Goal: Task Accomplishment & Management: Manage account settings

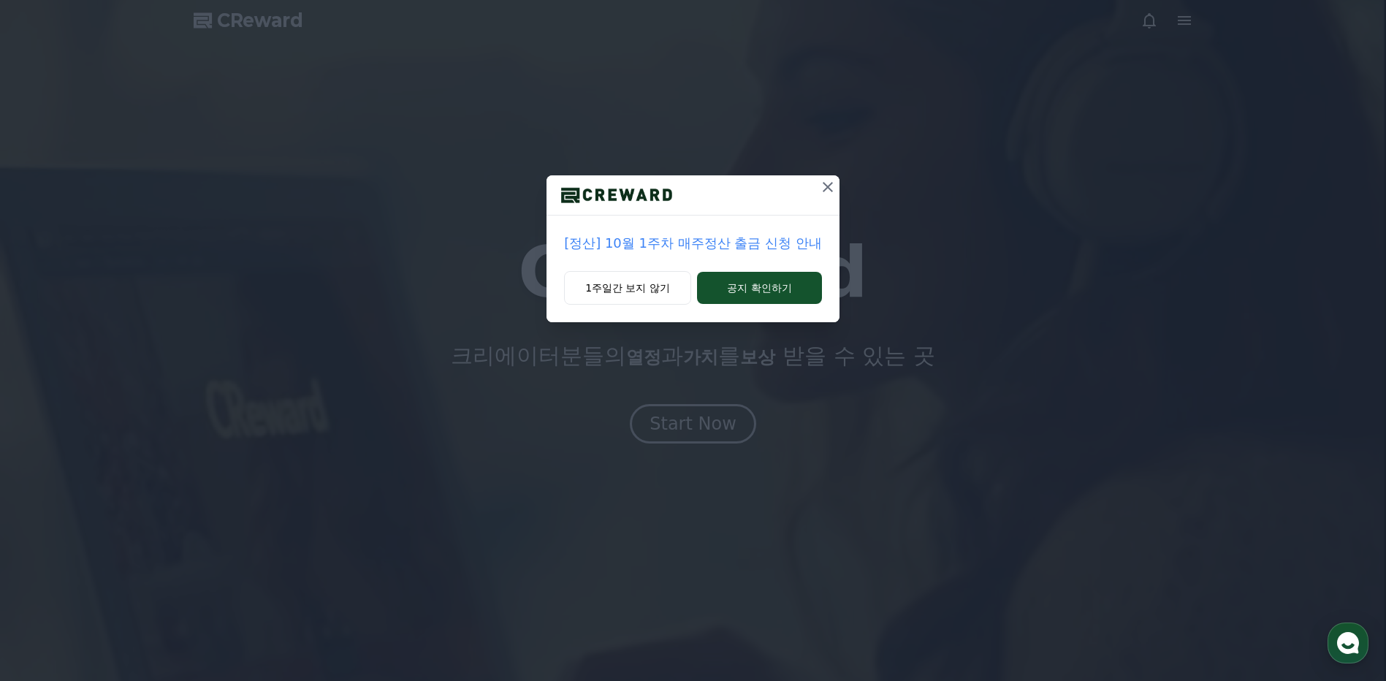
click at [825, 193] on icon at bounding box center [828, 187] width 18 height 18
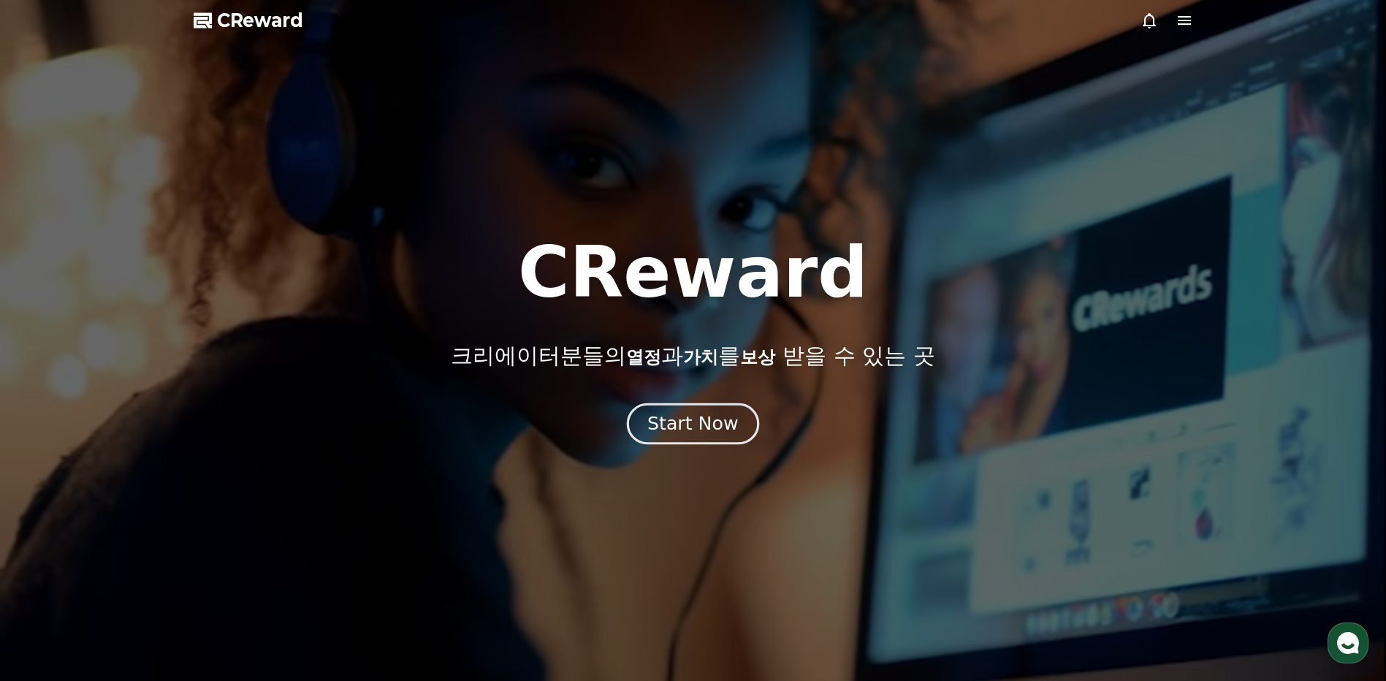
click at [676, 430] on div "Start Now" at bounding box center [692, 423] width 91 height 25
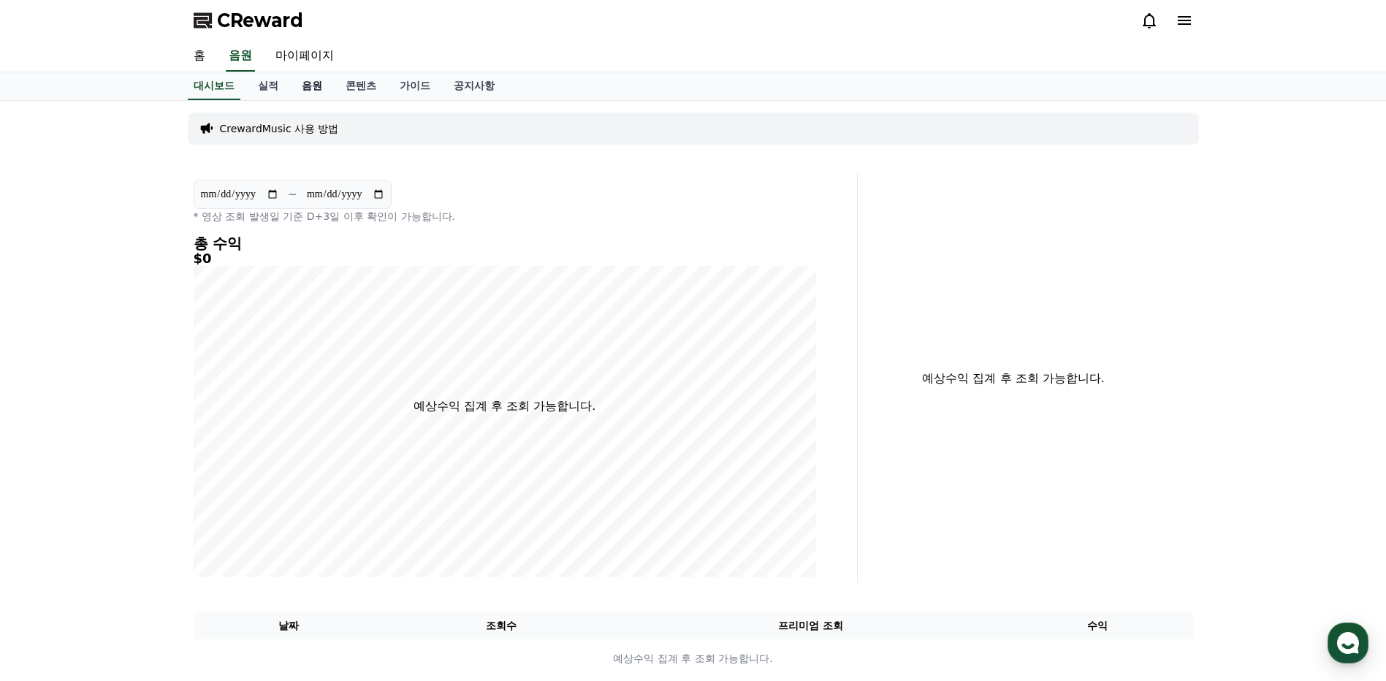
click at [300, 83] on link "음원" at bounding box center [312, 86] width 44 height 28
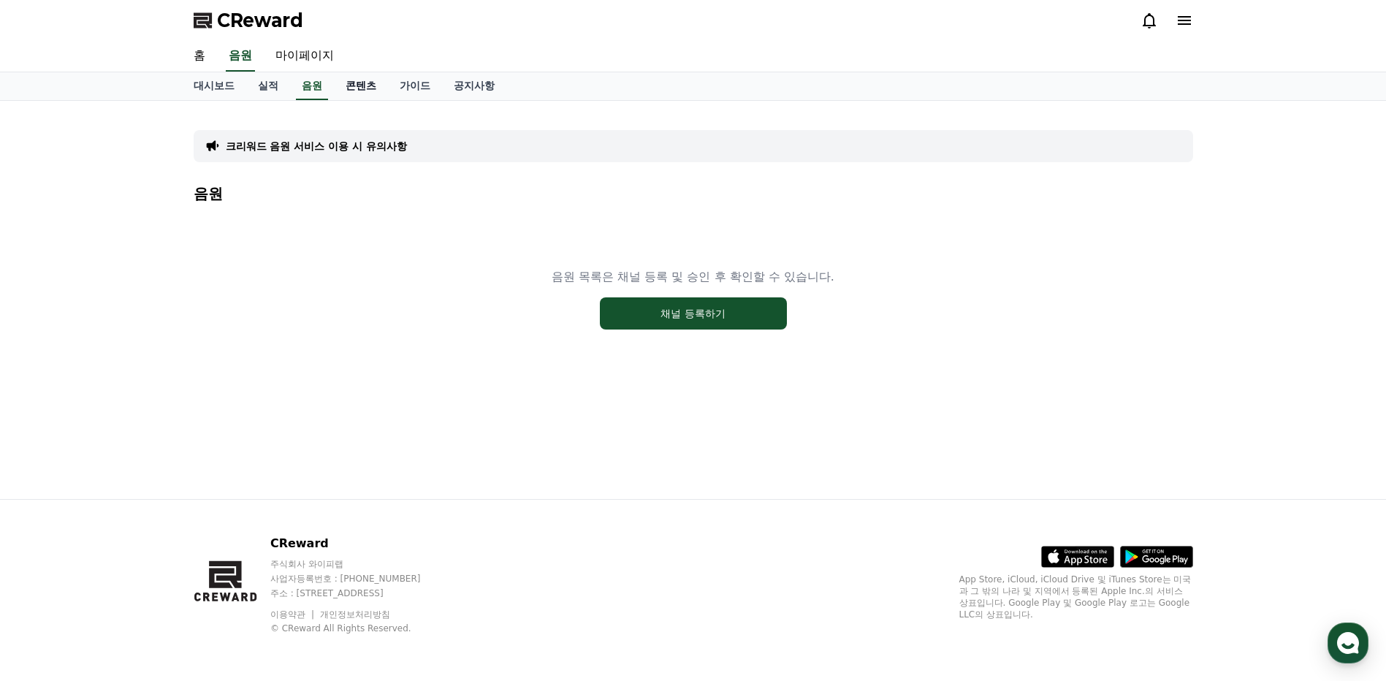
click at [380, 82] on link "콘텐츠" at bounding box center [361, 86] width 54 height 28
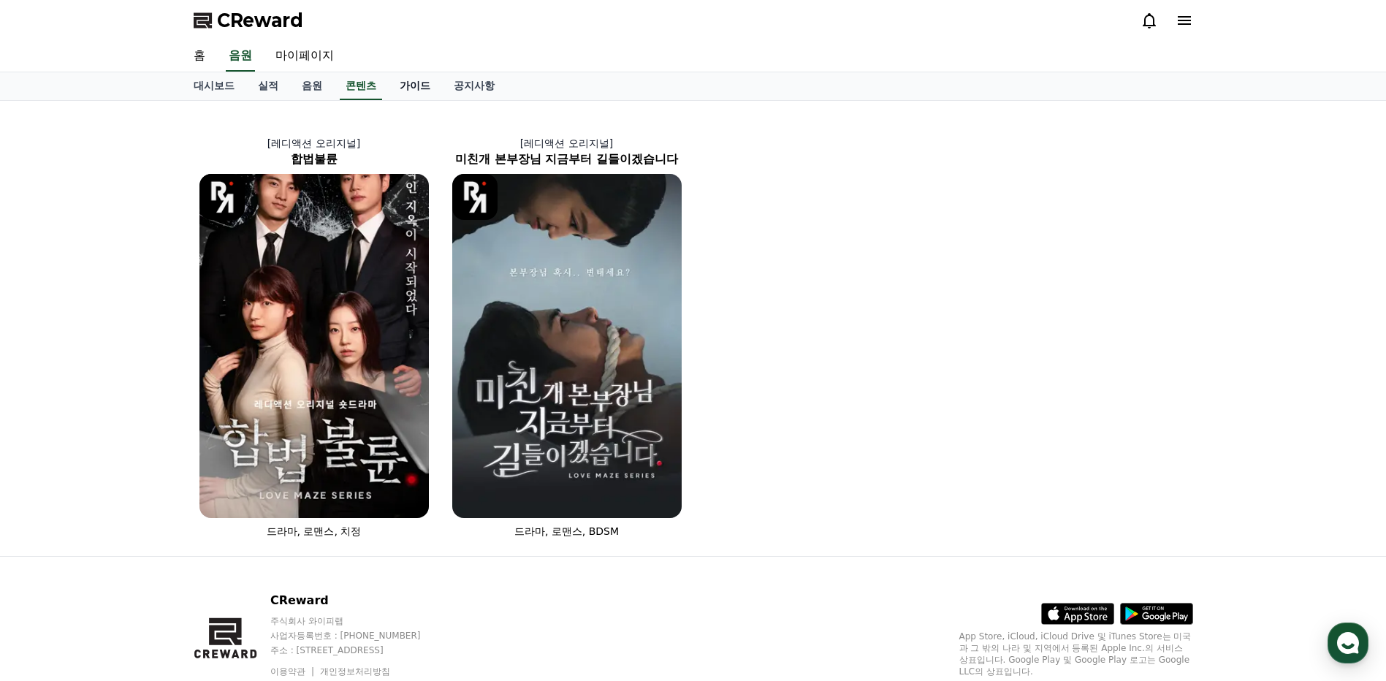
click at [411, 83] on link "가이드" at bounding box center [415, 86] width 54 height 28
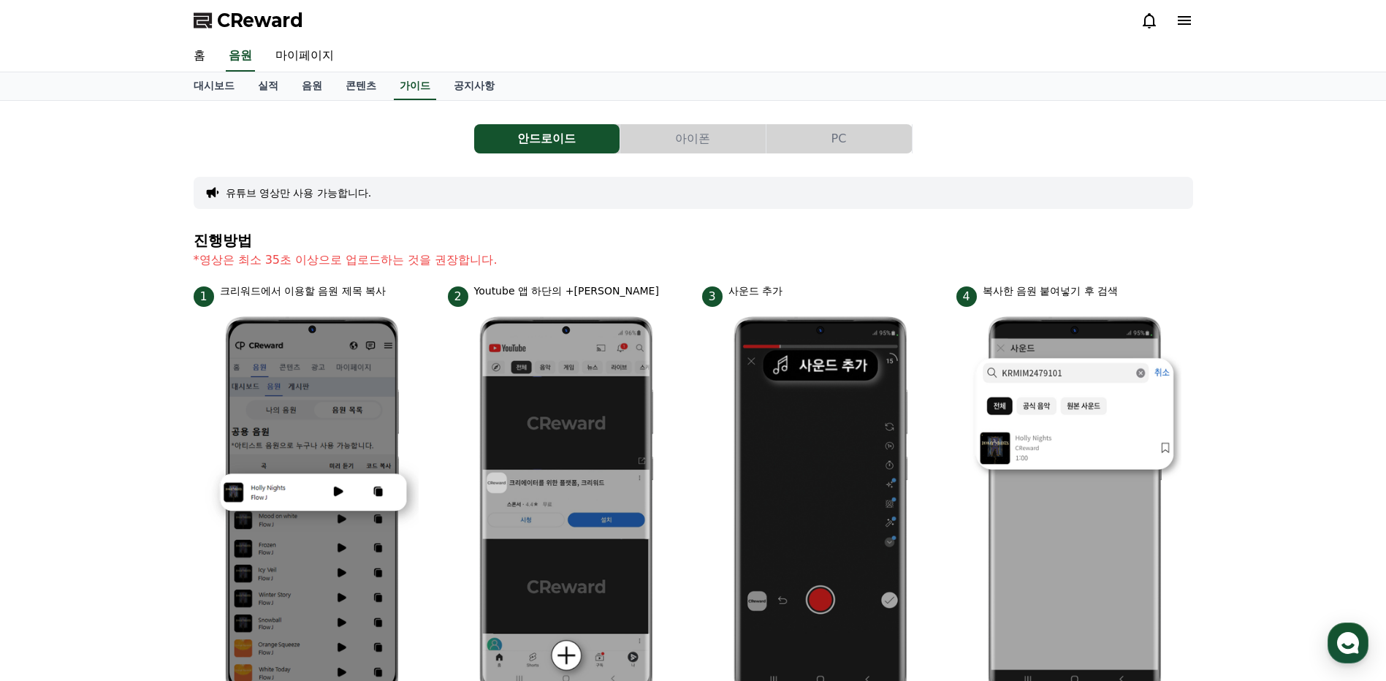
click at [680, 137] on button "아이폰" at bounding box center [692, 138] width 145 height 29
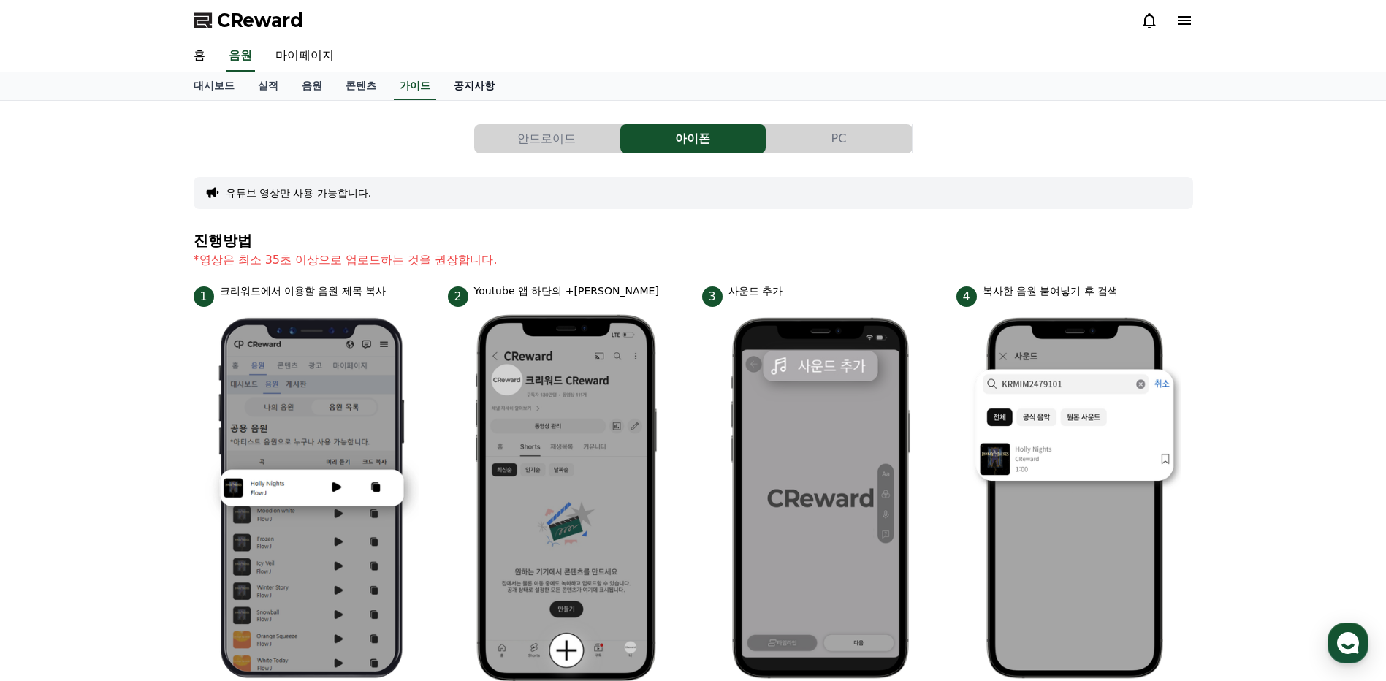
click at [465, 88] on link "공지사항" at bounding box center [474, 86] width 64 height 28
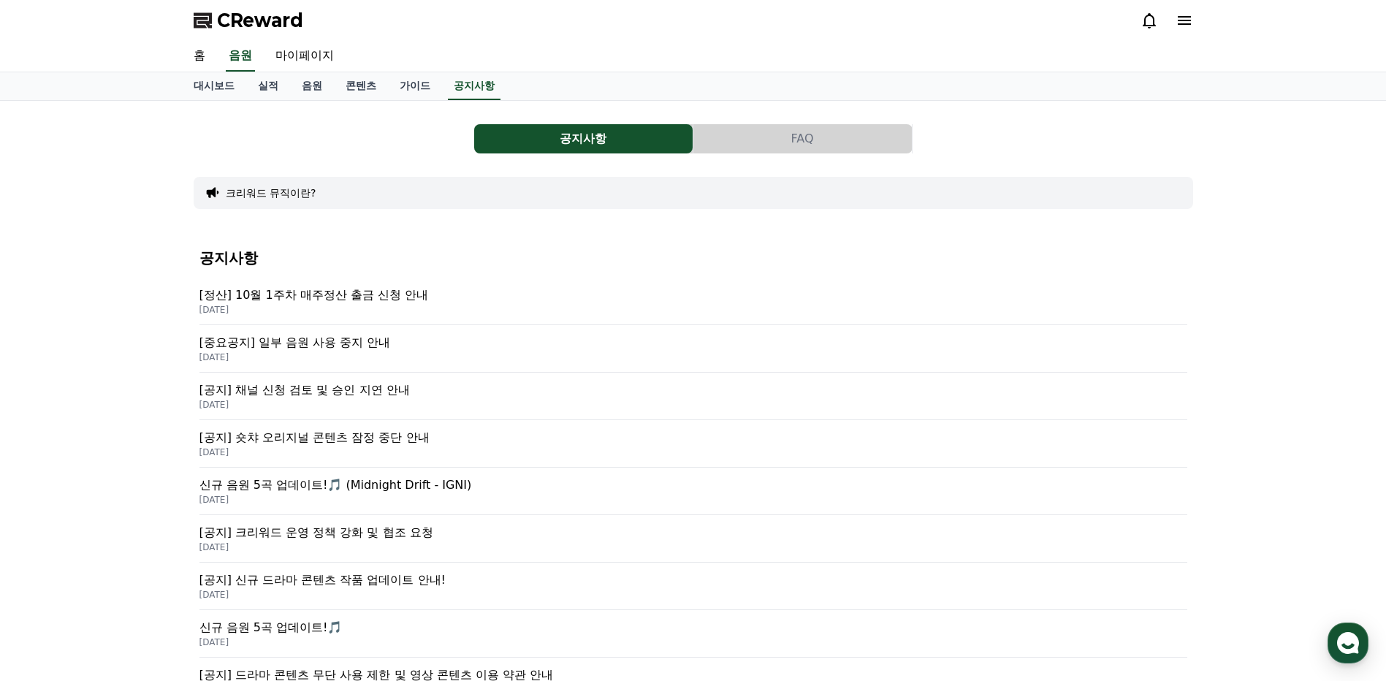
click at [329, 308] on p "[DATE]" at bounding box center [693, 310] width 988 height 12
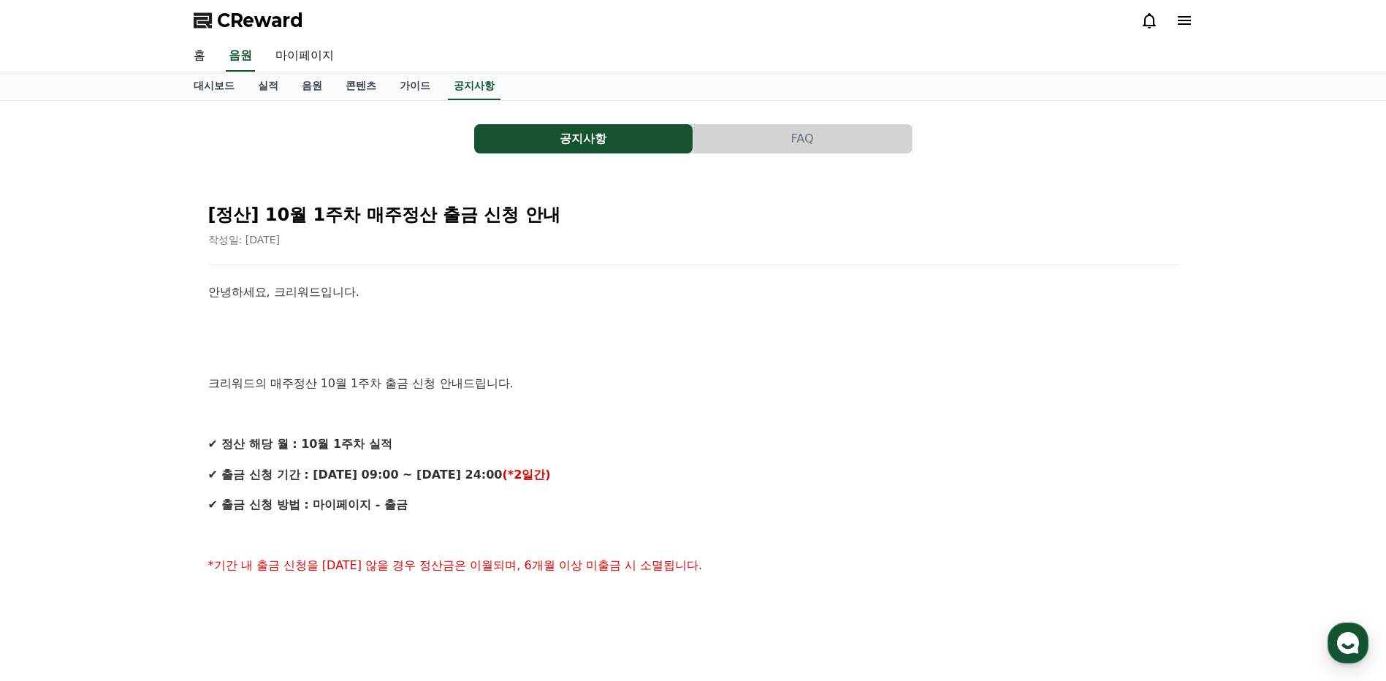
click at [302, 54] on link "마이페이지" at bounding box center [305, 56] width 82 height 31
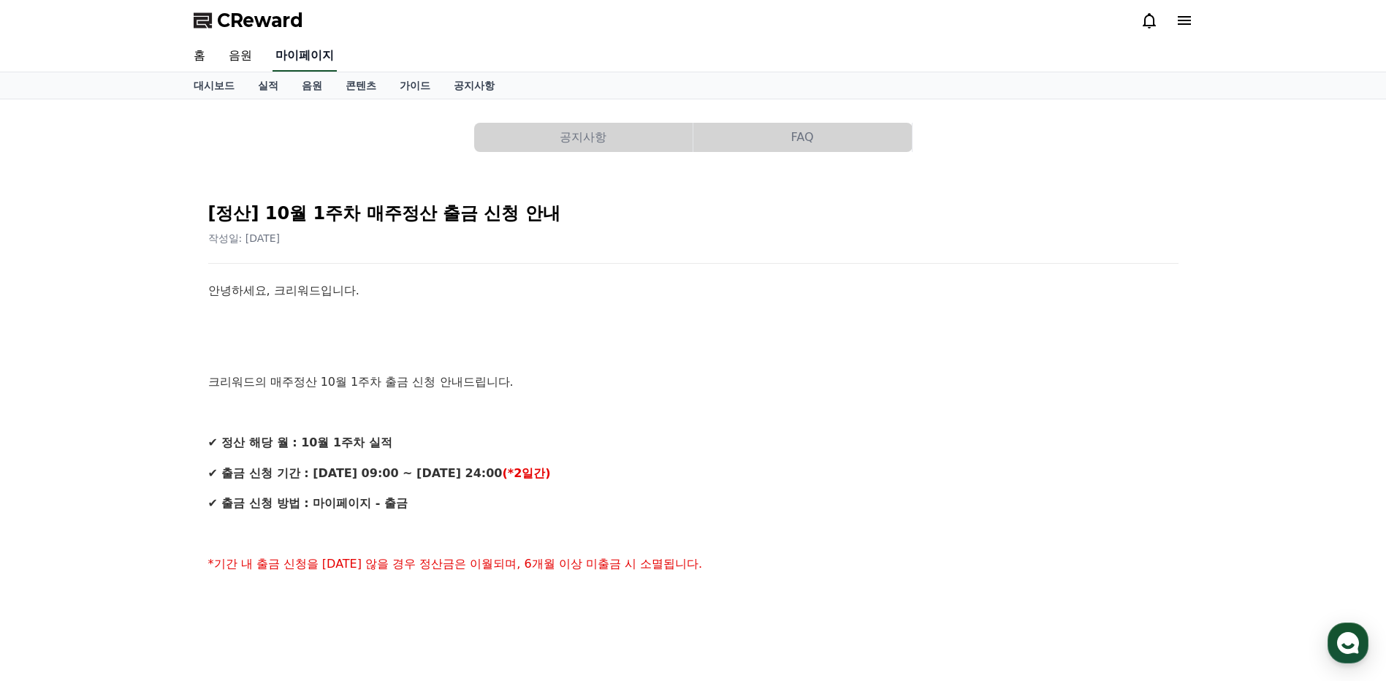
select select "**********"
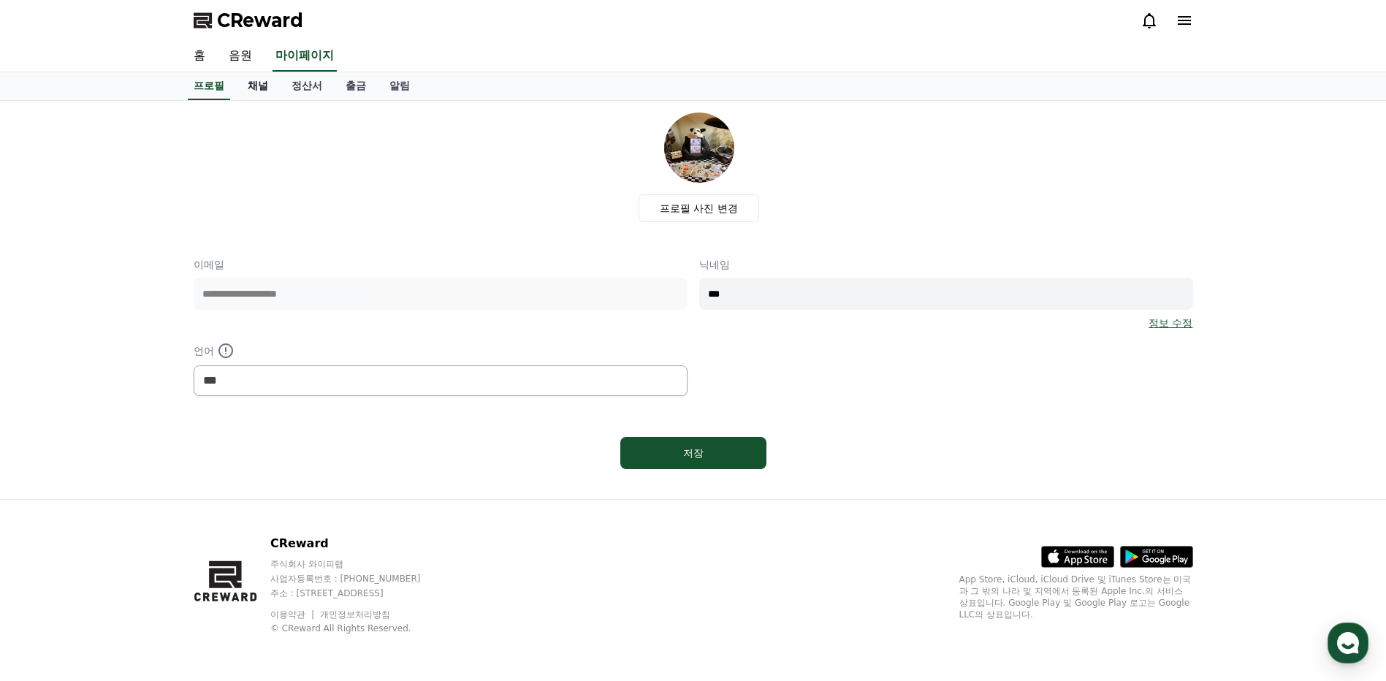
click at [264, 90] on link "채널" at bounding box center [258, 86] width 44 height 28
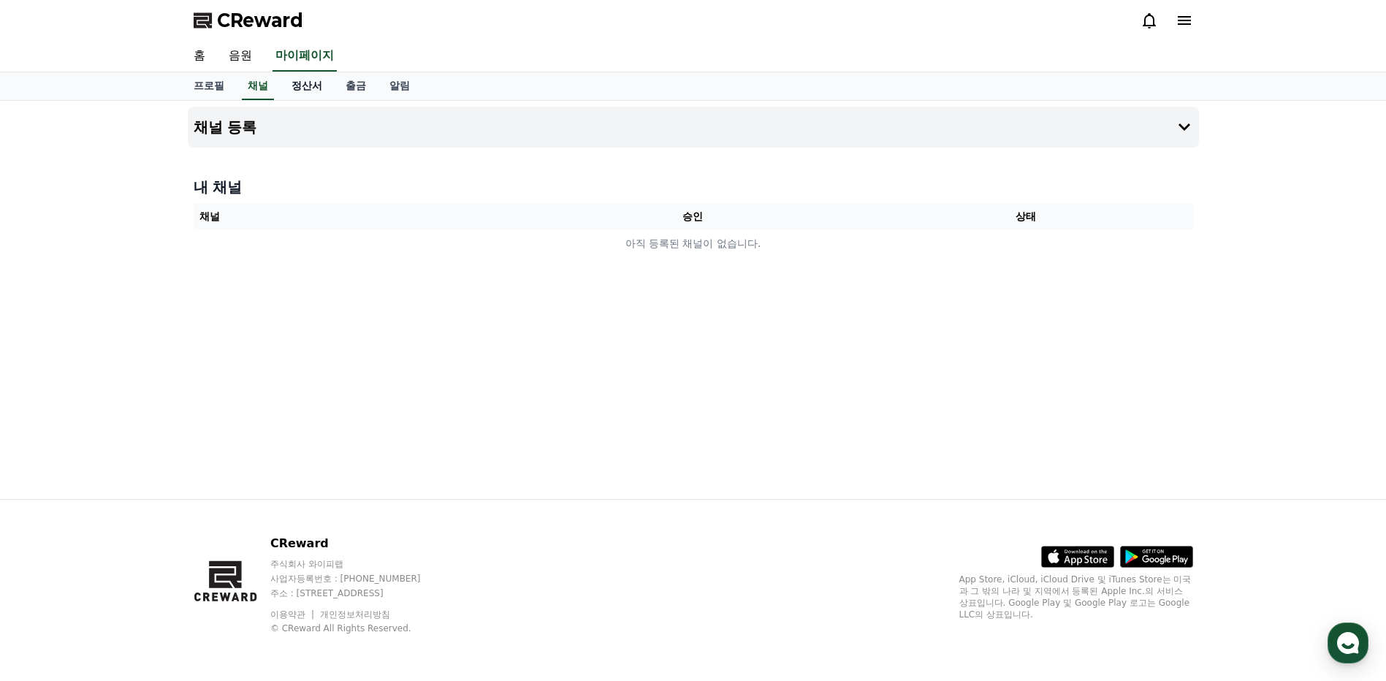
click at [300, 89] on link "정산서" at bounding box center [307, 86] width 54 height 28
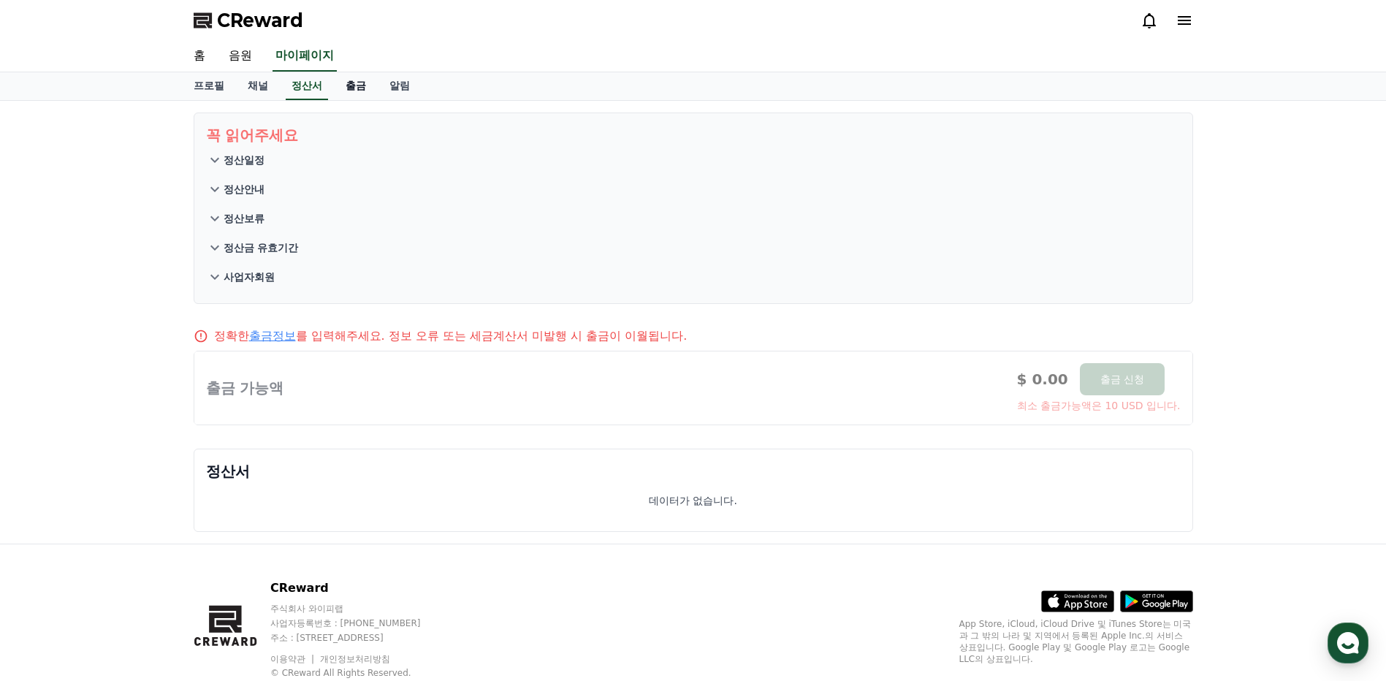
click at [346, 87] on link "출금" at bounding box center [356, 86] width 44 height 28
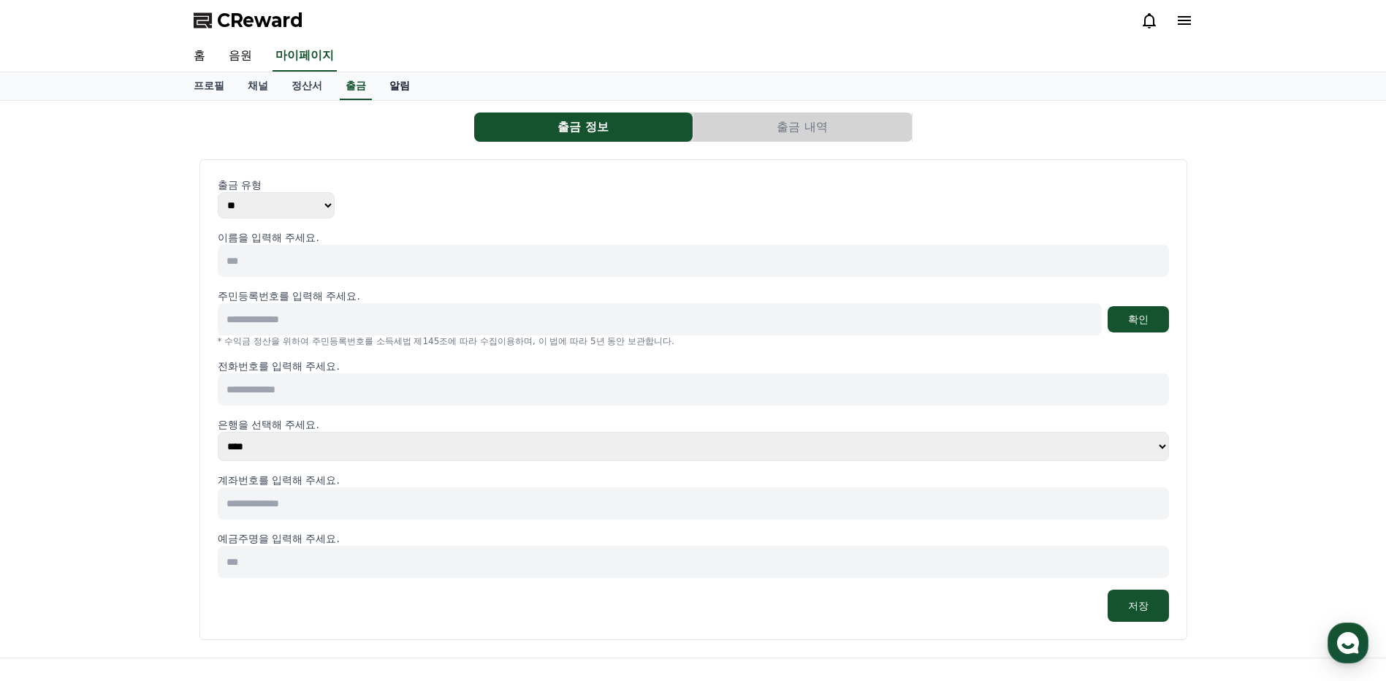
click at [385, 83] on link "알림" at bounding box center [400, 86] width 44 height 28
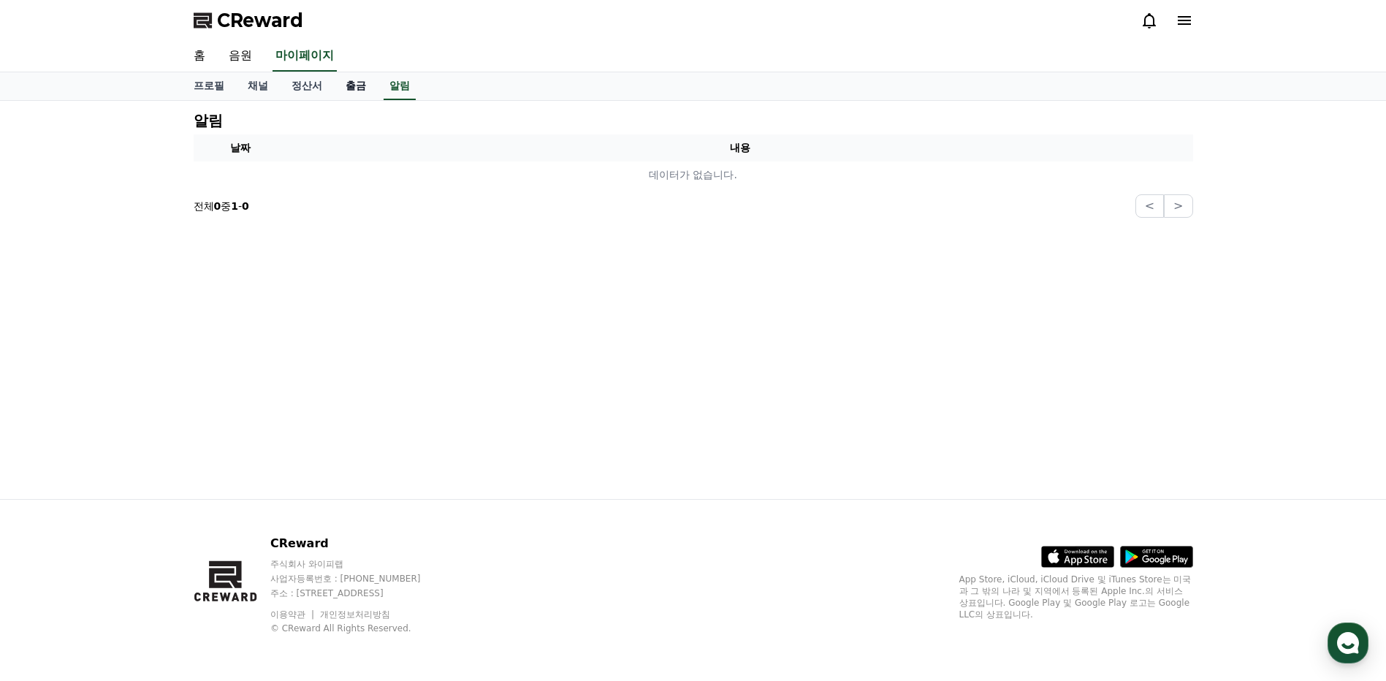
click at [346, 87] on link "출금" at bounding box center [356, 86] width 44 height 28
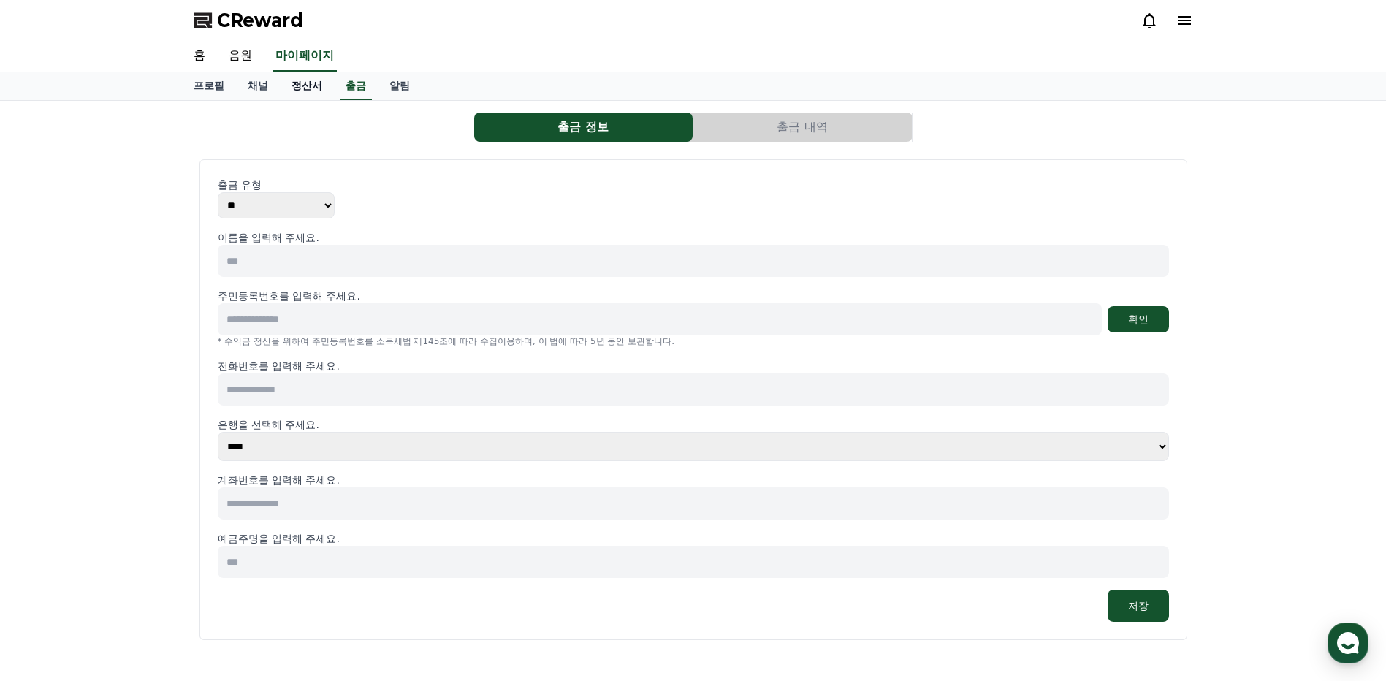
click at [299, 83] on link "정산서" at bounding box center [307, 86] width 54 height 28
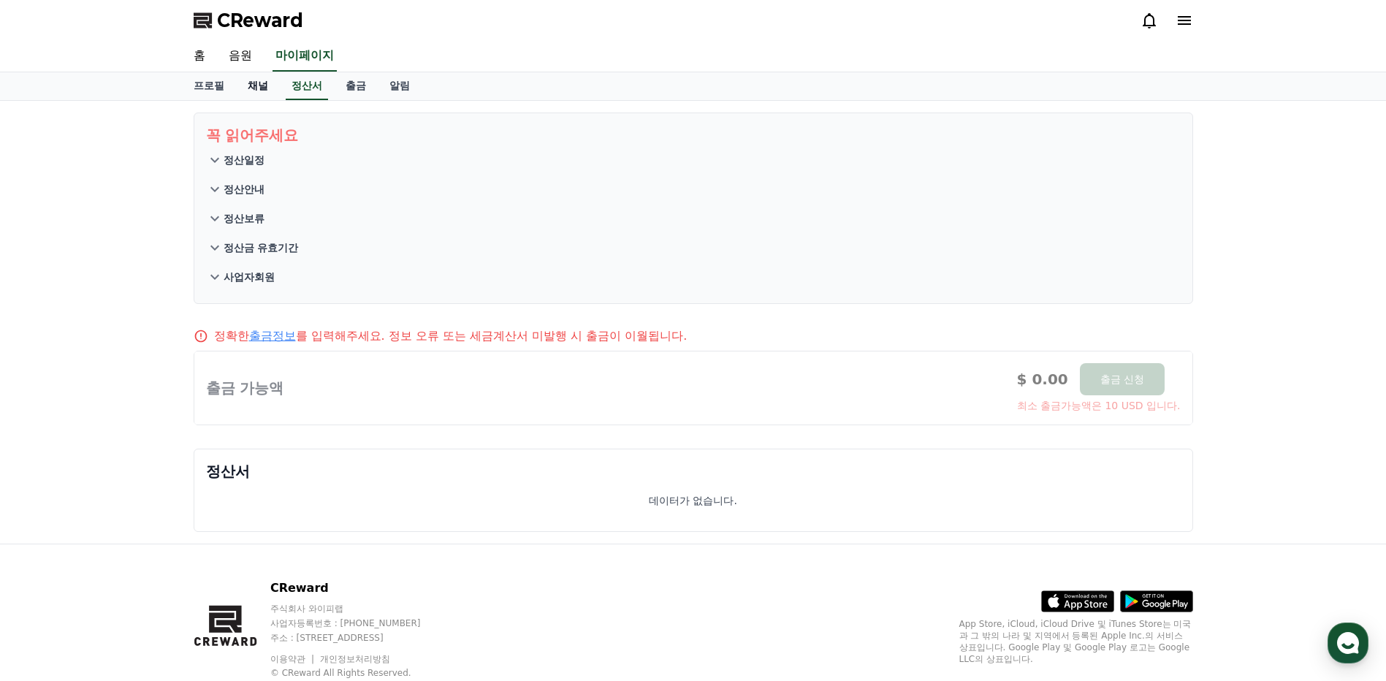
click at [255, 89] on link "채널" at bounding box center [258, 86] width 44 height 28
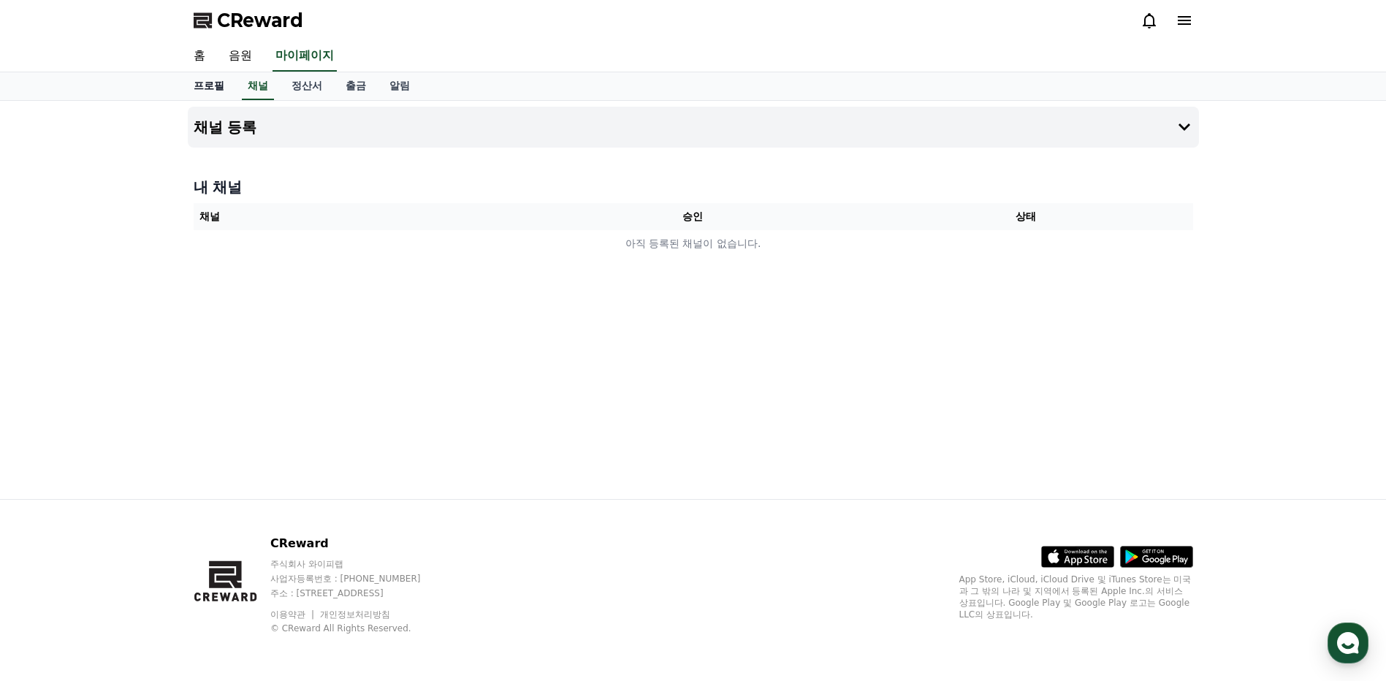
click at [201, 91] on link "프로필" at bounding box center [209, 86] width 54 height 28
select select "**********"
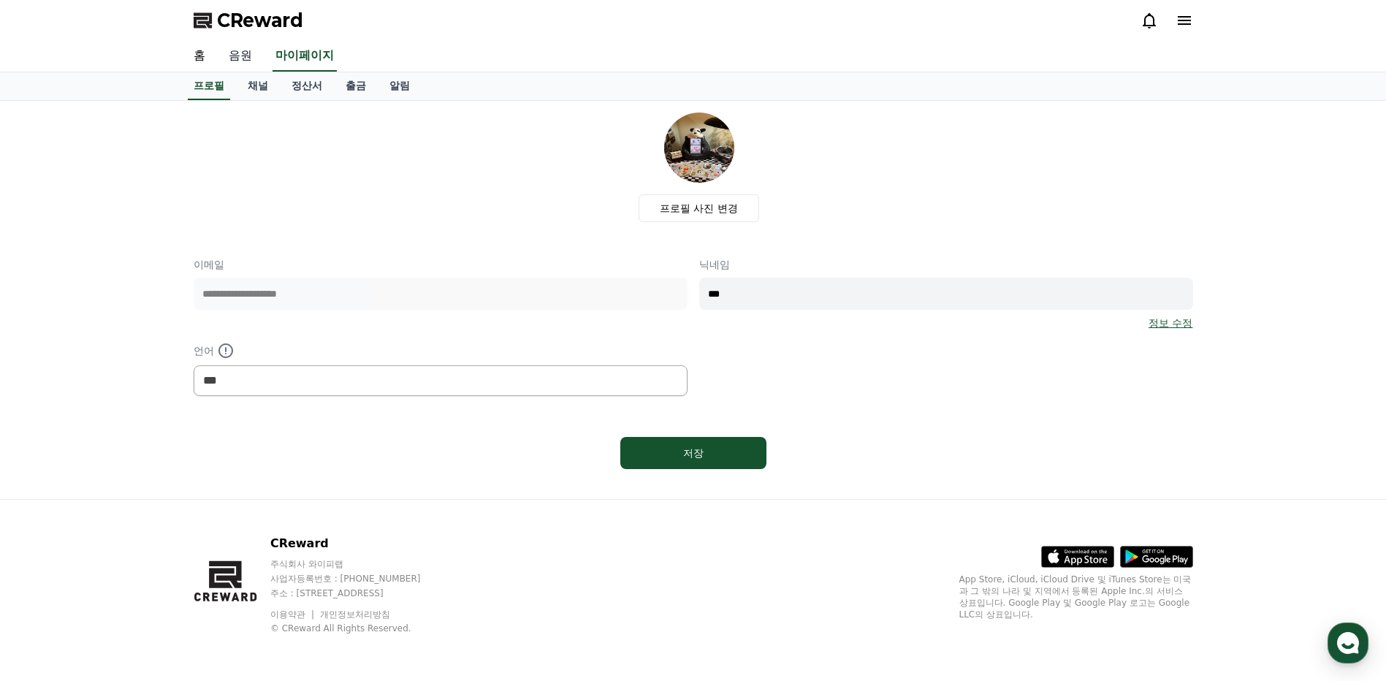
click at [242, 56] on link "음원" at bounding box center [240, 56] width 47 height 31
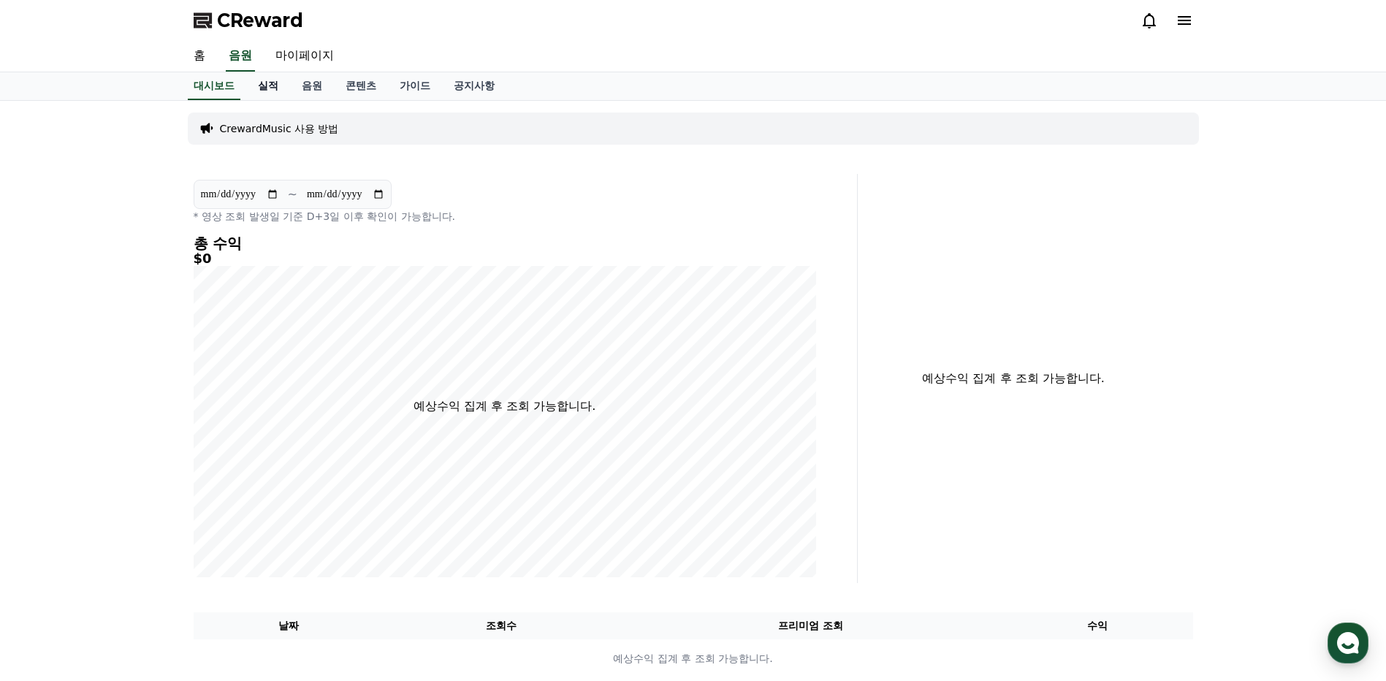
click at [266, 92] on link "실적" at bounding box center [268, 86] width 44 height 28
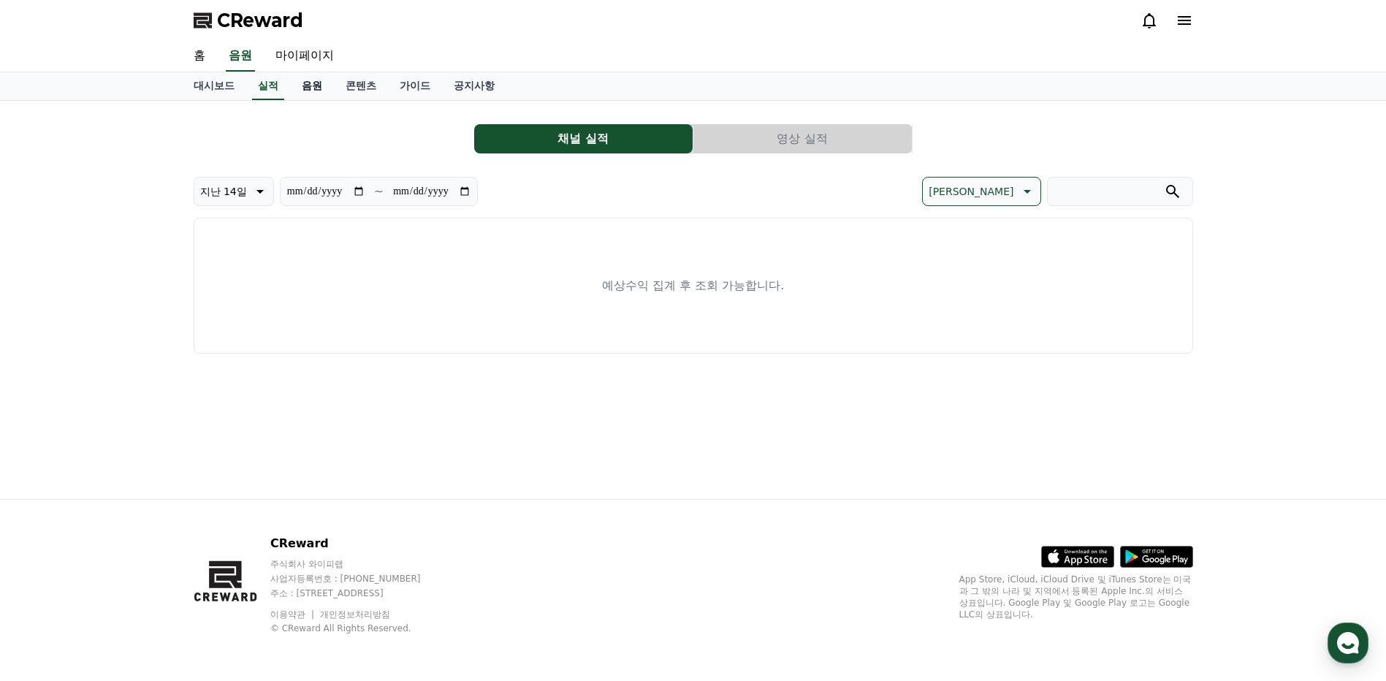
click at [308, 85] on link "음원" at bounding box center [312, 86] width 44 height 28
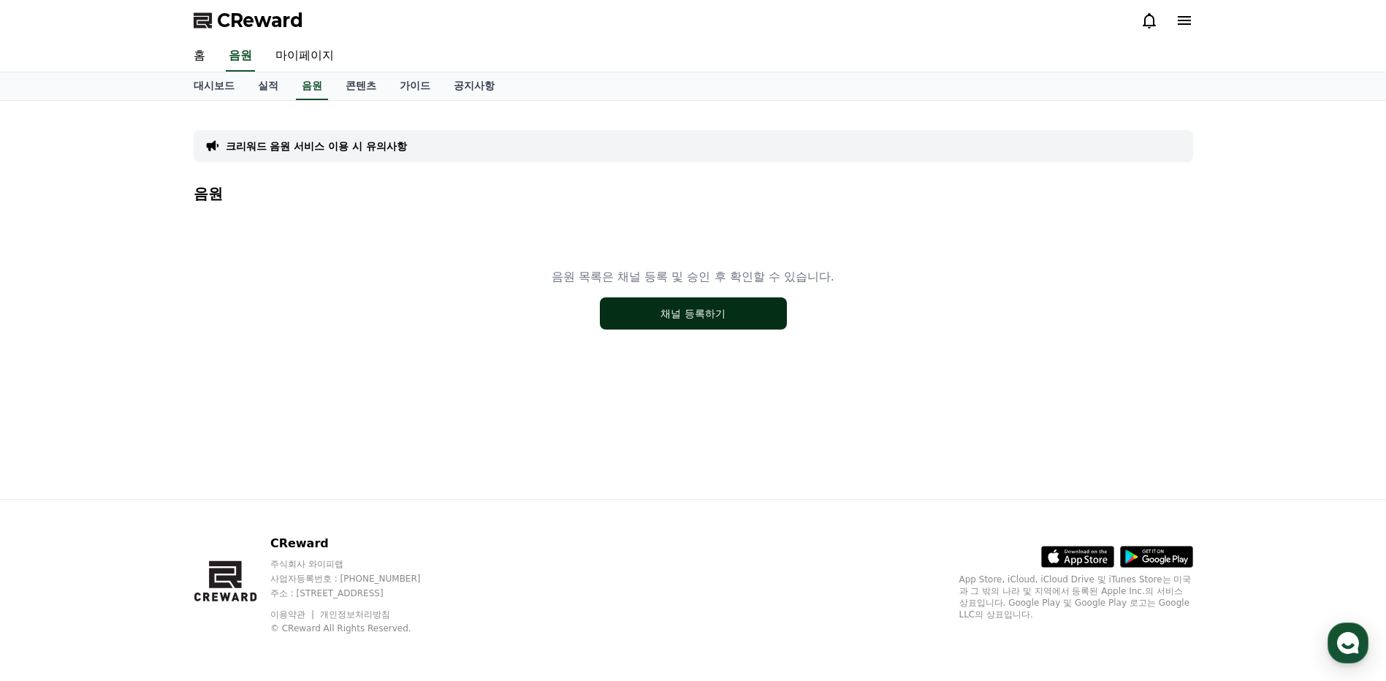
click at [691, 304] on button "채널 등록하기" at bounding box center [693, 313] width 187 height 32
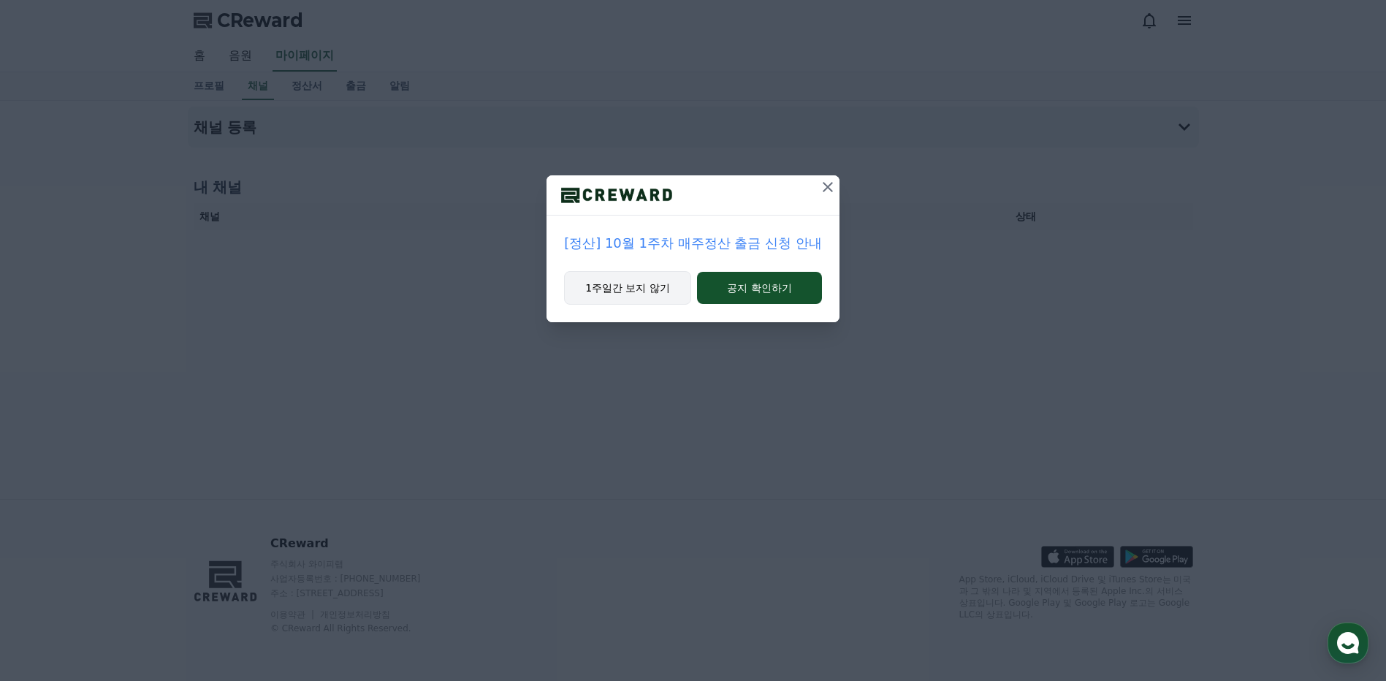
click at [617, 292] on button "1주일간 보지 않기" at bounding box center [627, 288] width 127 height 34
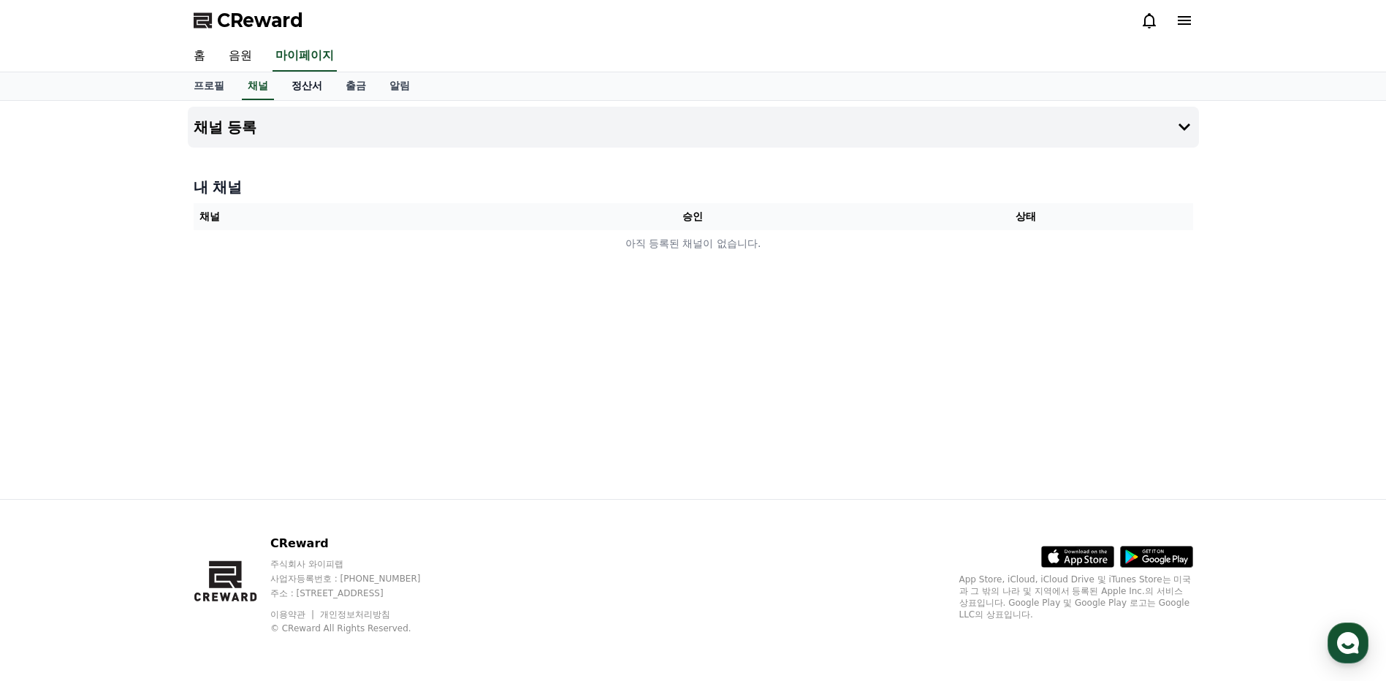
click at [312, 94] on link "정산서" at bounding box center [307, 86] width 54 height 28
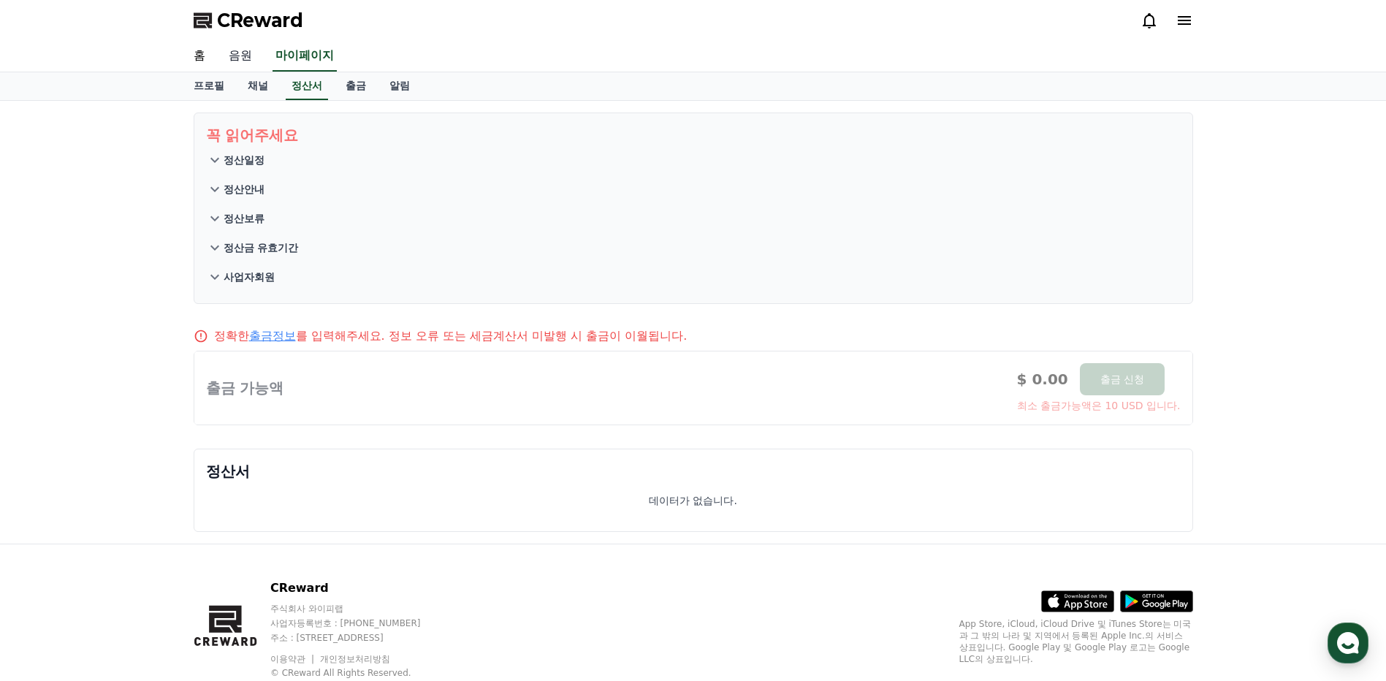
click at [234, 49] on link "음원" at bounding box center [240, 56] width 47 height 31
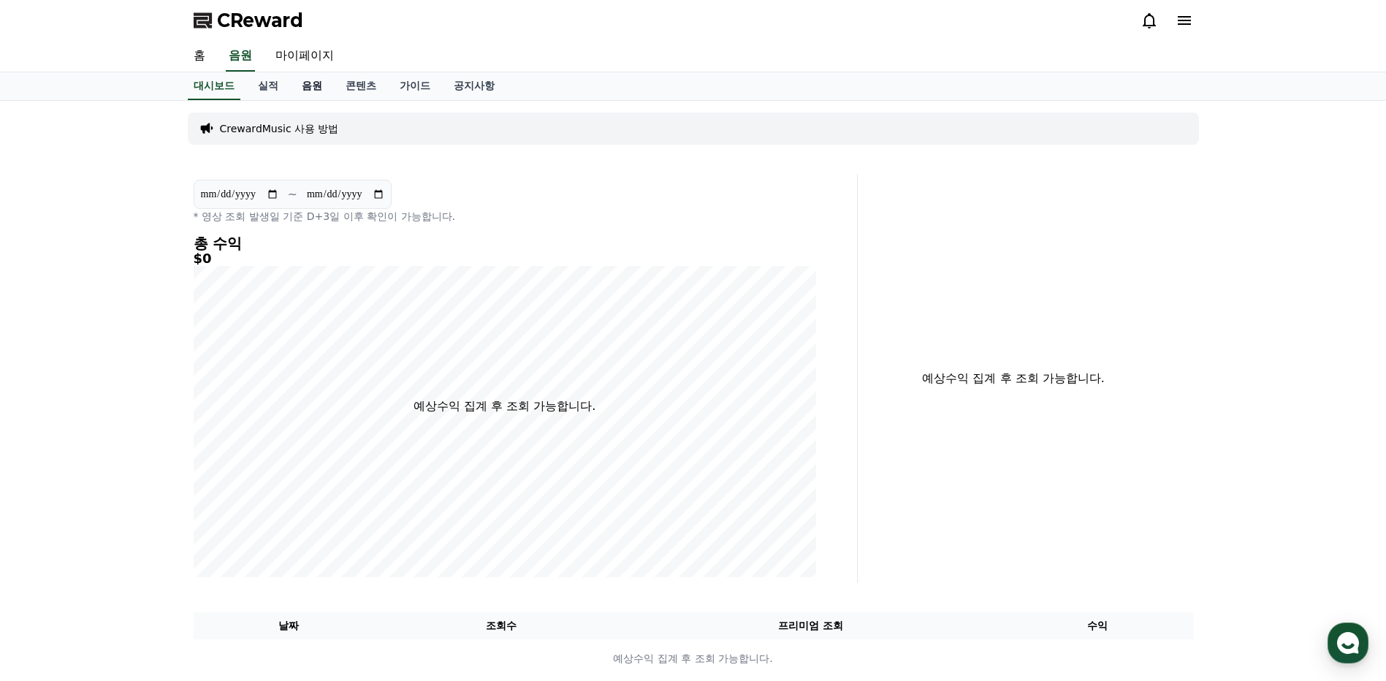
click at [316, 88] on link "음원" at bounding box center [312, 86] width 44 height 28
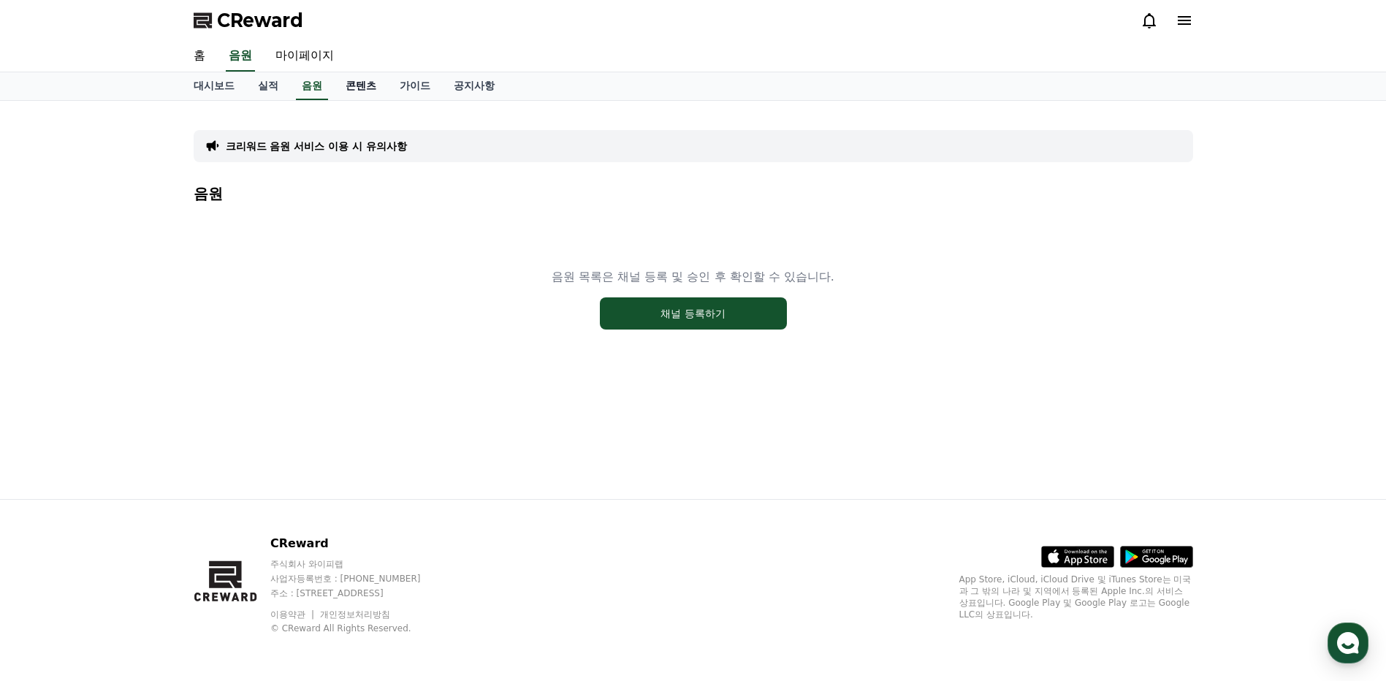
click at [365, 92] on link "콘텐츠" at bounding box center [361, 86] width 54 height 28
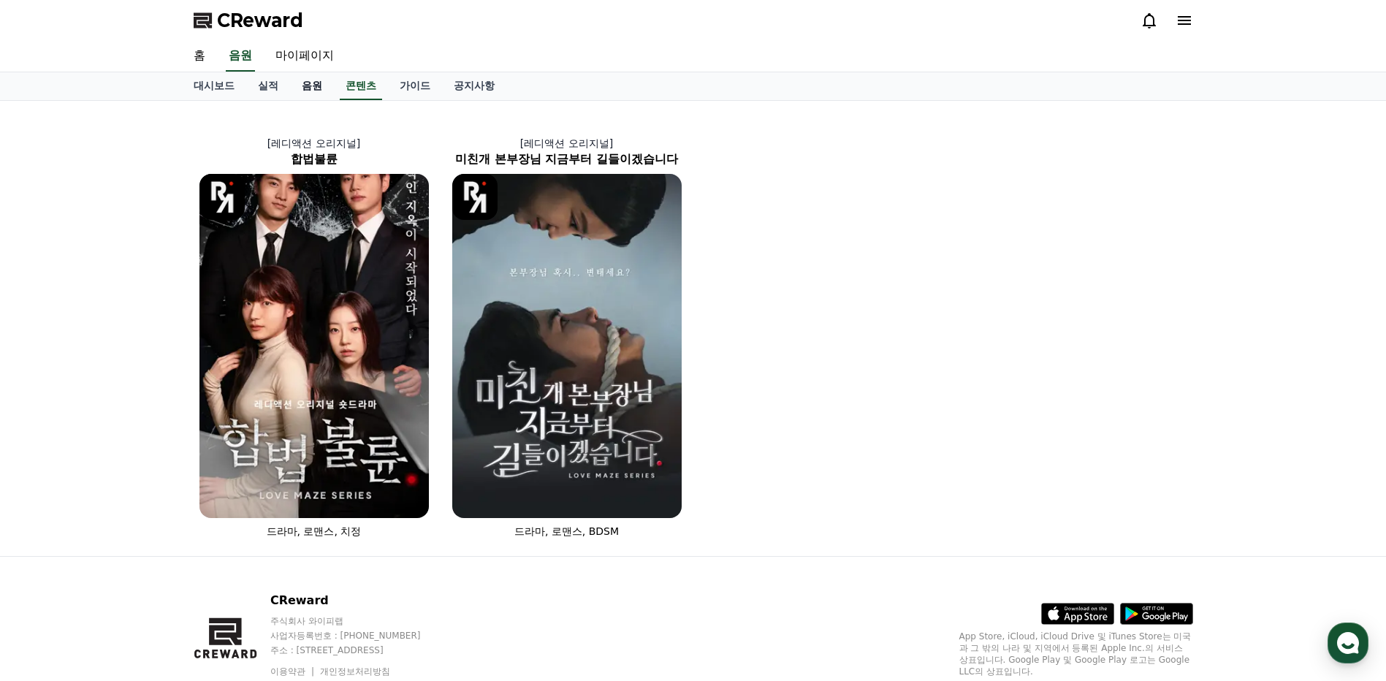
click at [322, 88] on link "음원" at bounding box center [312, 86] width 44 height 28
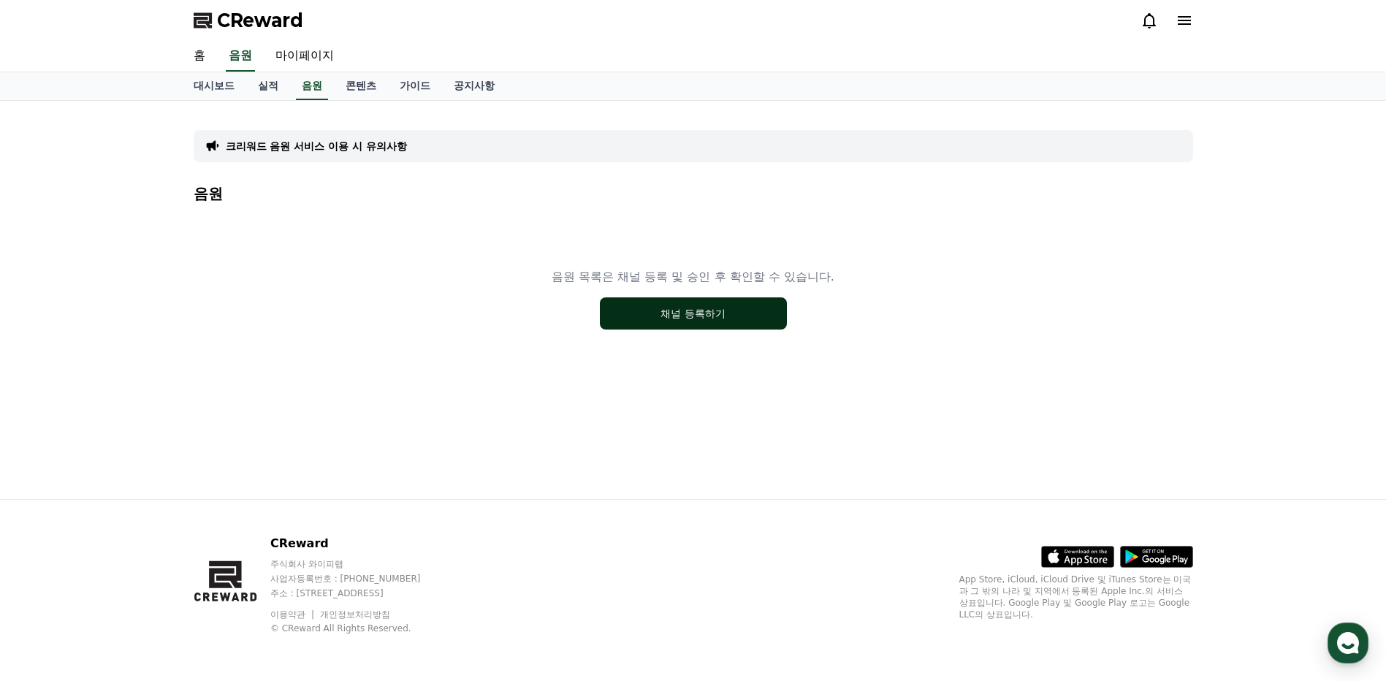
click at [664, 302] on button "채널 등록하기" at bounding box center [693, 313] width 187 height 32
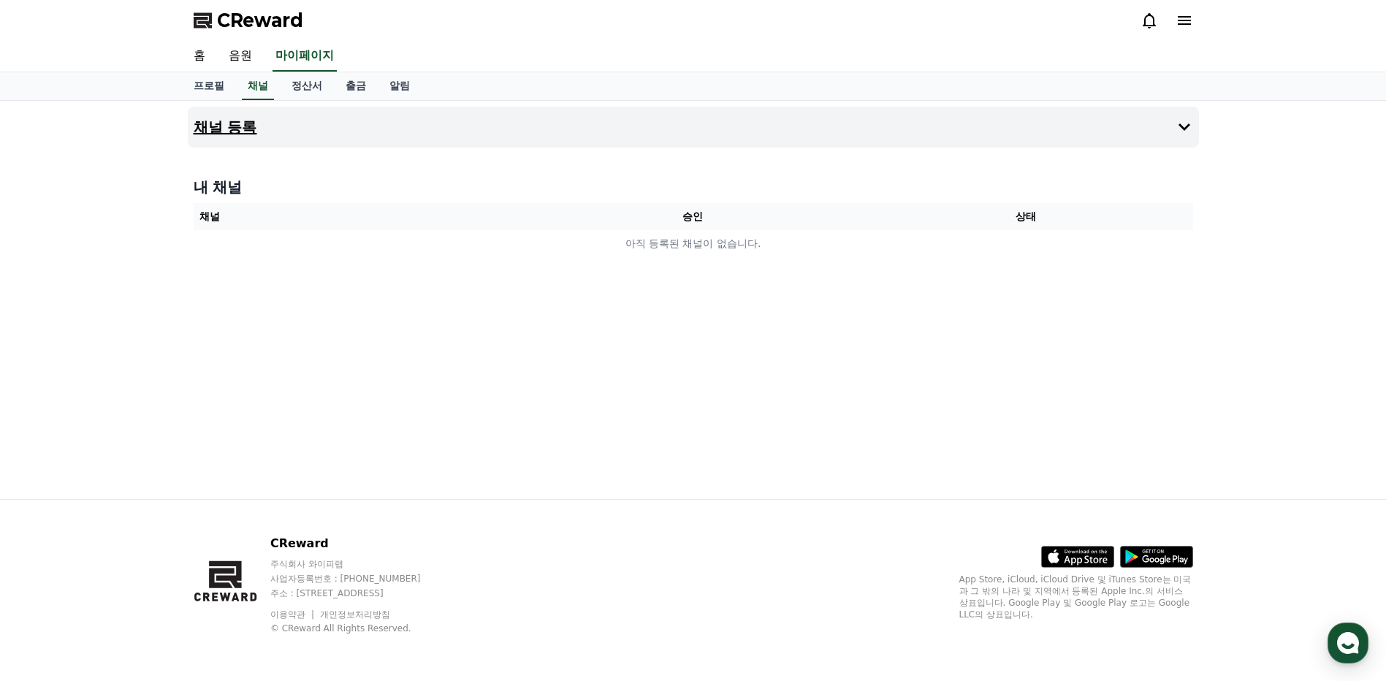
click at [520, 123] on button "채널 등록" at bounding box center [693, 127] width 1011 height 41
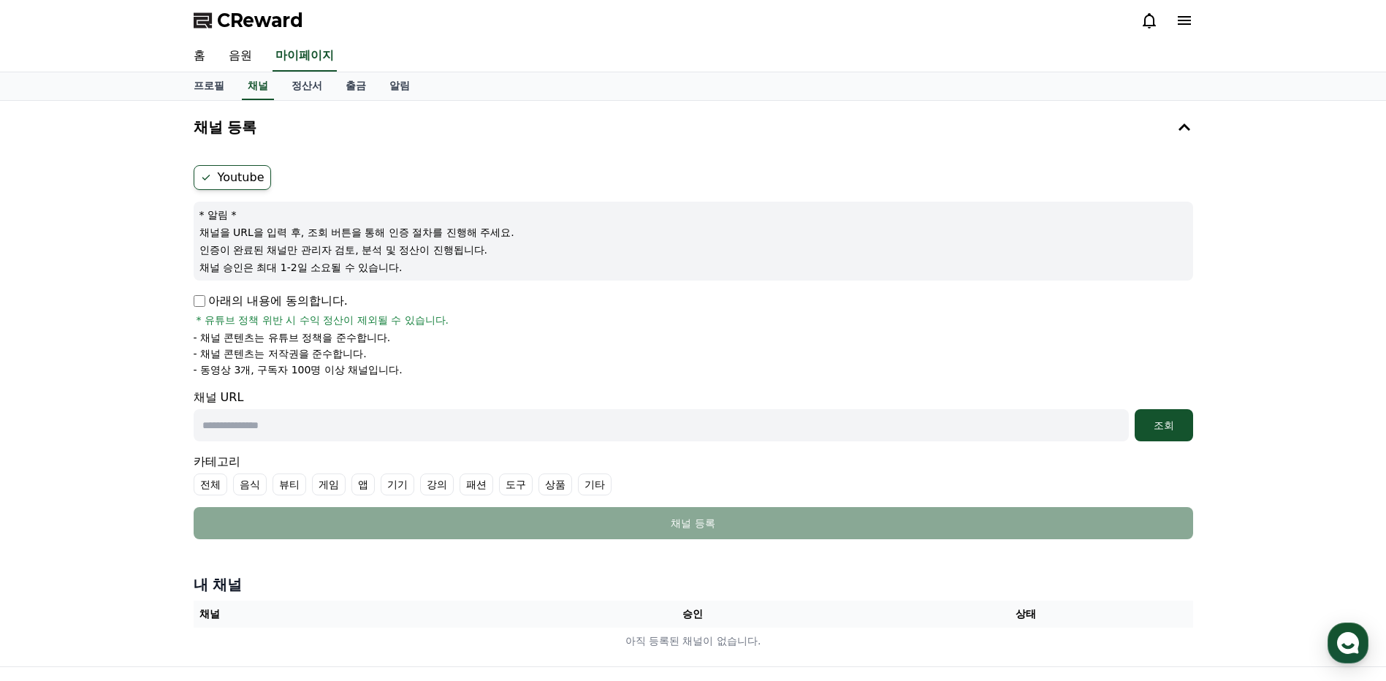
click at [237, 426] on input "text" at bounding box center [661, 425] width 935 height 32
